Goal: Task Accomplishment & Management: Use online tool/utility

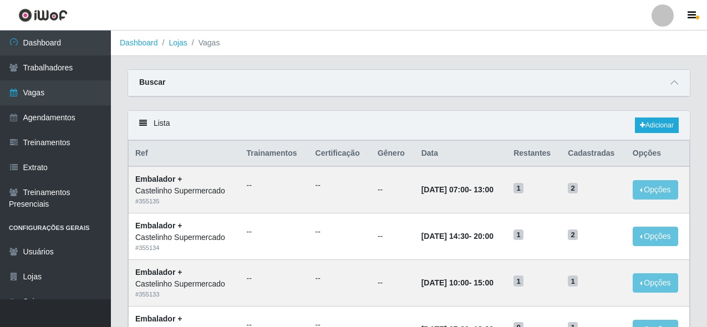
scroll to position [166, 0]
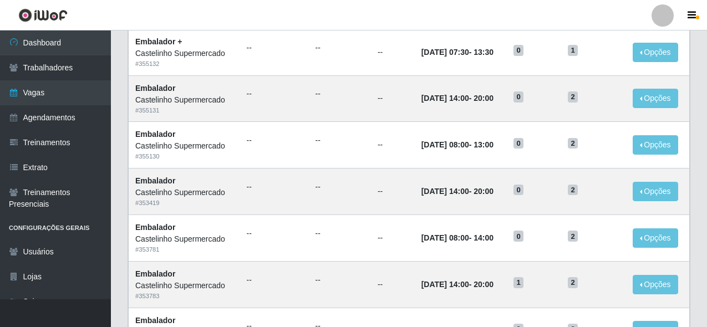
scroll to position [333, 0]
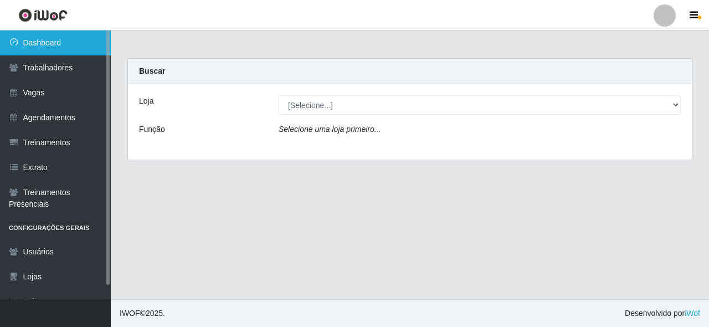
click at [57, 46] on link "Dashboard" at bounding box center [55, 42] width 111 height 25
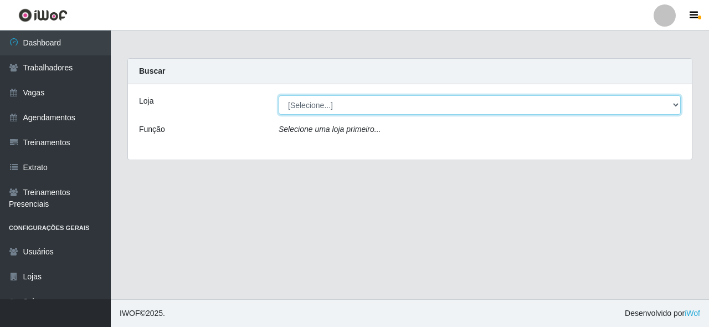
click at [306, 103] on select "[Selecione...] Castelinho Supermercado" at bounding box center [480, 104] width 402 height 19
select select "377"
click at [279, 95] on select "[Selecione...] Castelinho Supermercado" at bounding box center [480, 104] width 402 height 19
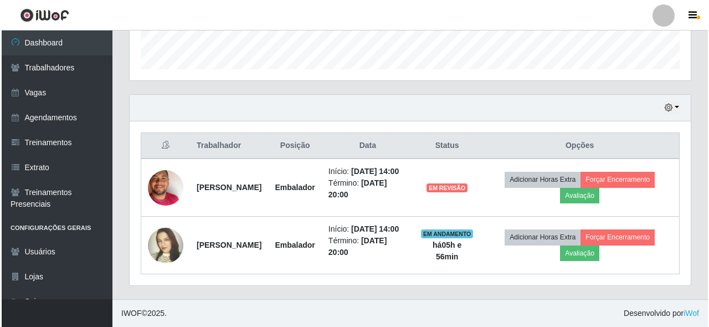
scroll to position [350, 0]
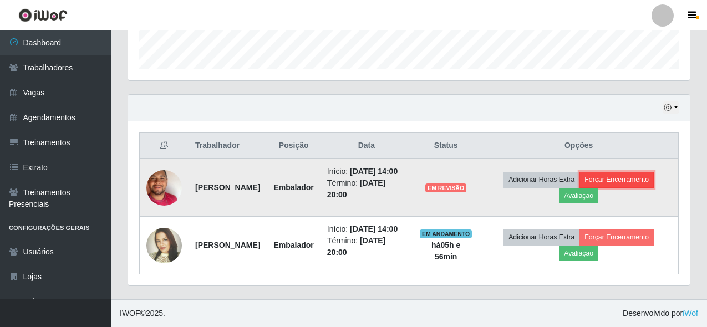
click at [608, 172] on button "Forçar Encerramento" at bounding box center [616, 180] width 74 height 16
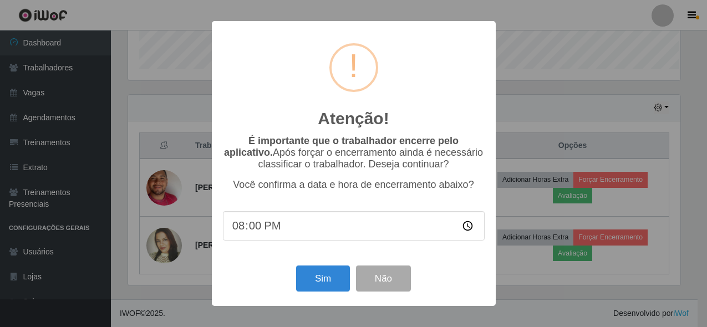
scroll to position [230, 555]
click at [320, 283] on button "Sim" at bounding box center [324, 278] width 54 height 26
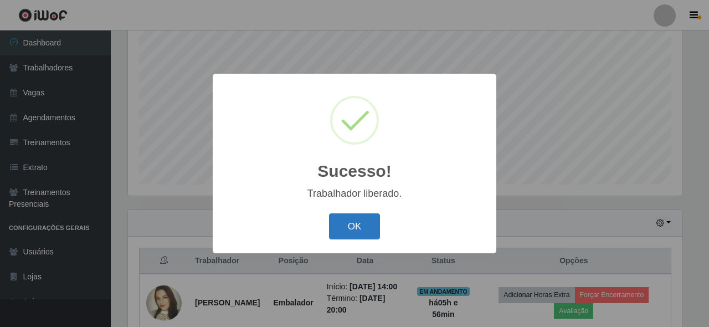
click at [373, 224] on button "OK" at bounding box center [355, 226] width 52 height 26
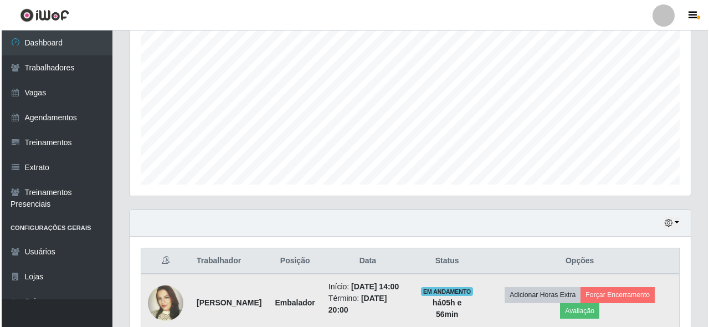
scroll to position [281, 0]
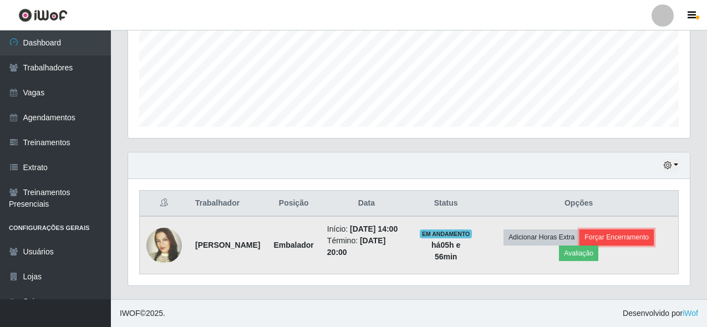
click at [645, 234] on button "Forçar Encerramento" at bounding box center [616, 237] width 74 height 16
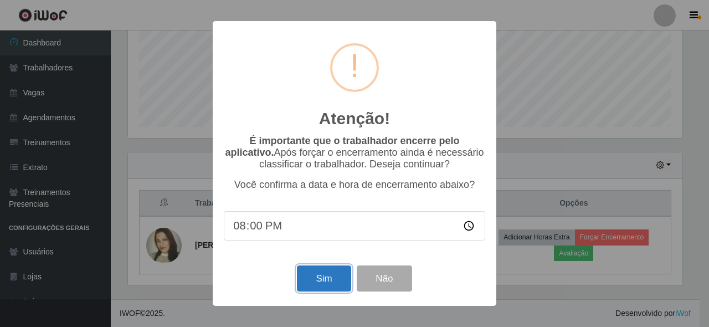
click at [333, 280] on button "Sim" at bounding box center [324, 278] width 54 height 26
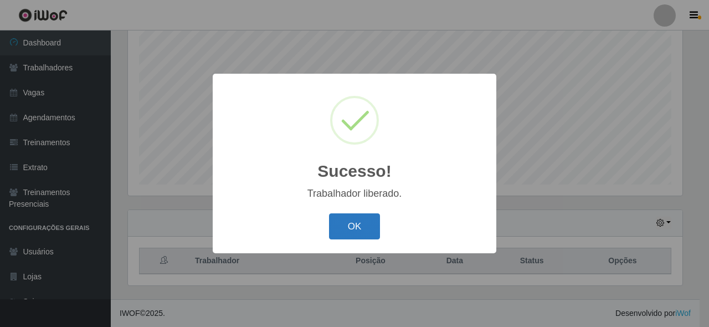
click at [366, 224] on button "OK" at bounding box center [355, 226] width 52 height 26
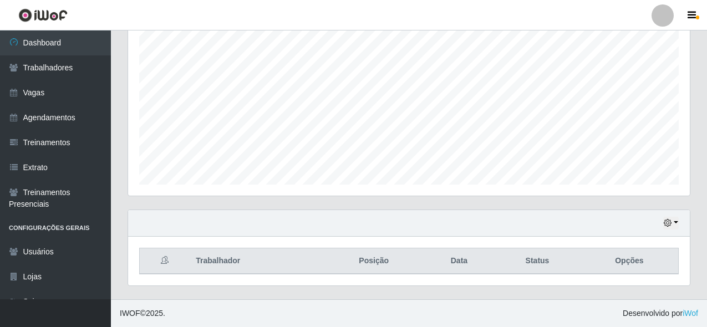
scroll to position [0, 0]
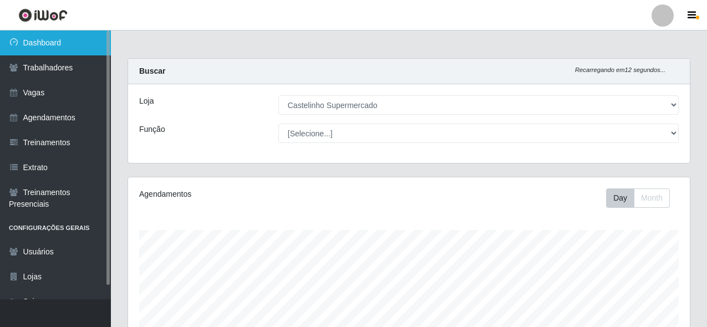
click at [73, 49] on link "Dashboard" at bounding box center [55, 42] width 111 height 25
